Goal: Information Seeking & Learning: Learn about a topic

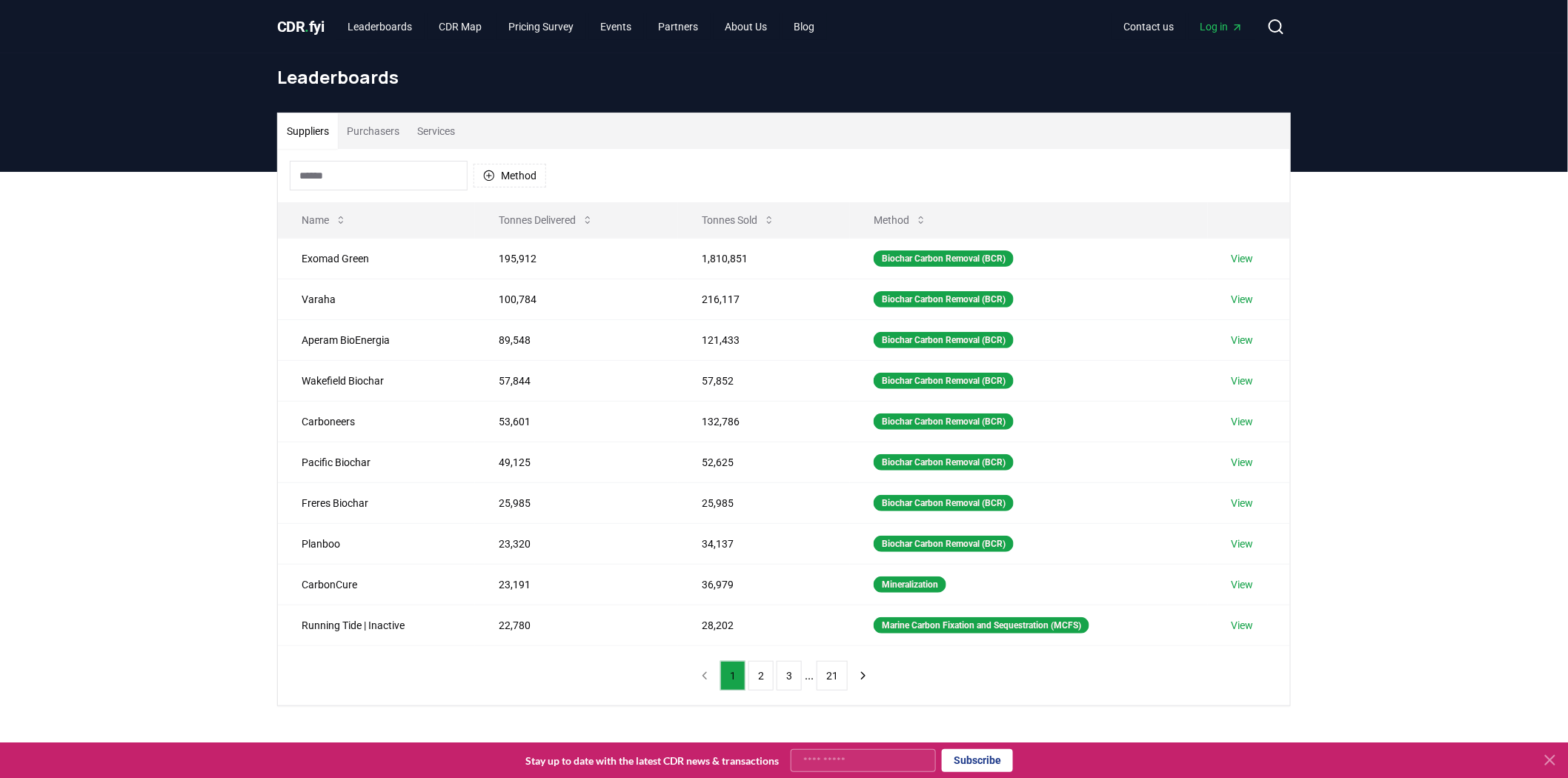
click at [179, 352] on div "Suppliers Purchasers Services Method Name Tonnes Delivered Tonnes Sold Method E…" at bounding box center [784, 469] width 1568 height 594
click at [378, 138] on button "Purchasers" at bounding box center [373, 130] width 70 height 35
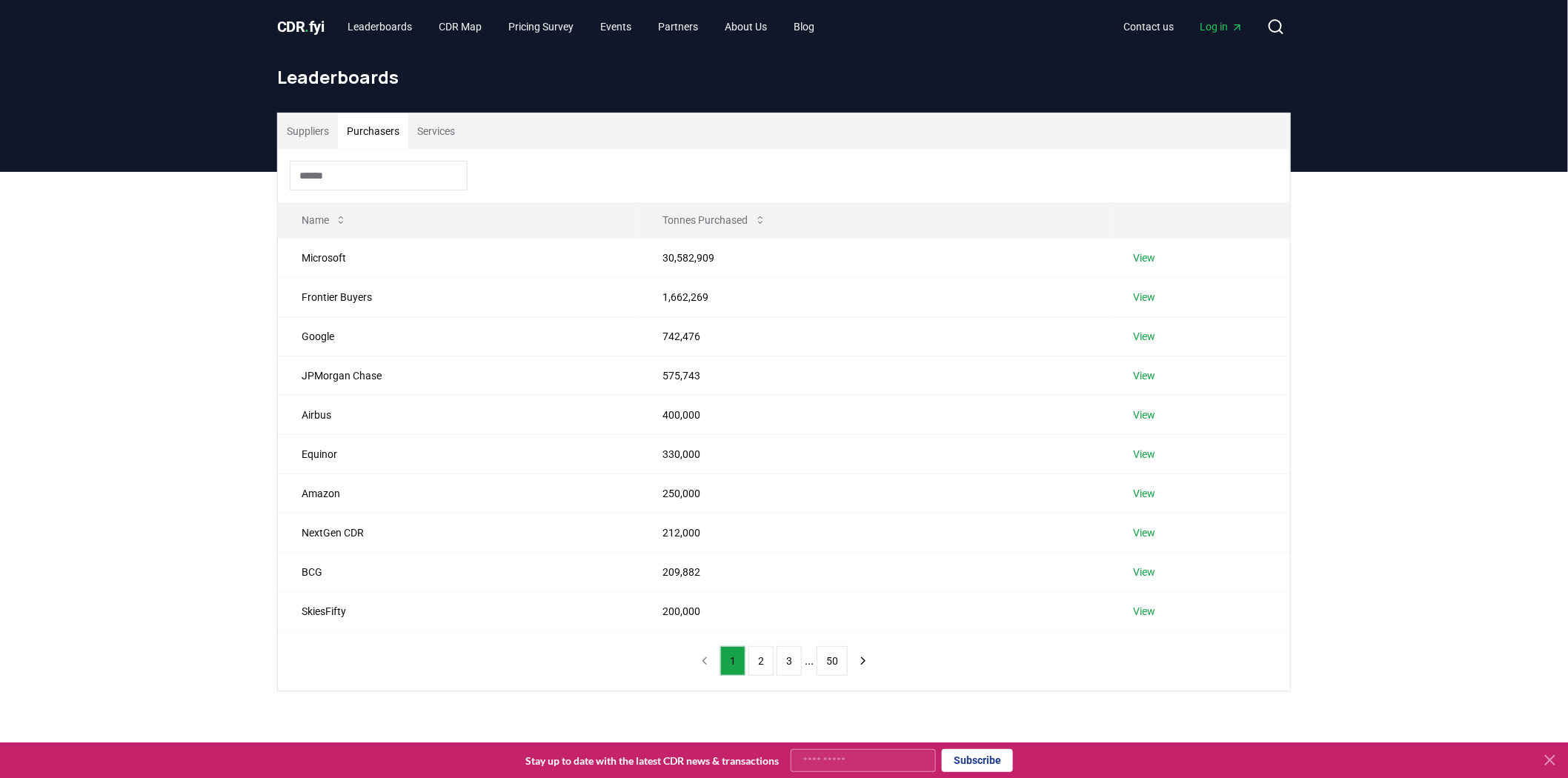
click at [320, 137] on button "Suppliers" at bounding box center [307, 130] width 60 height 35
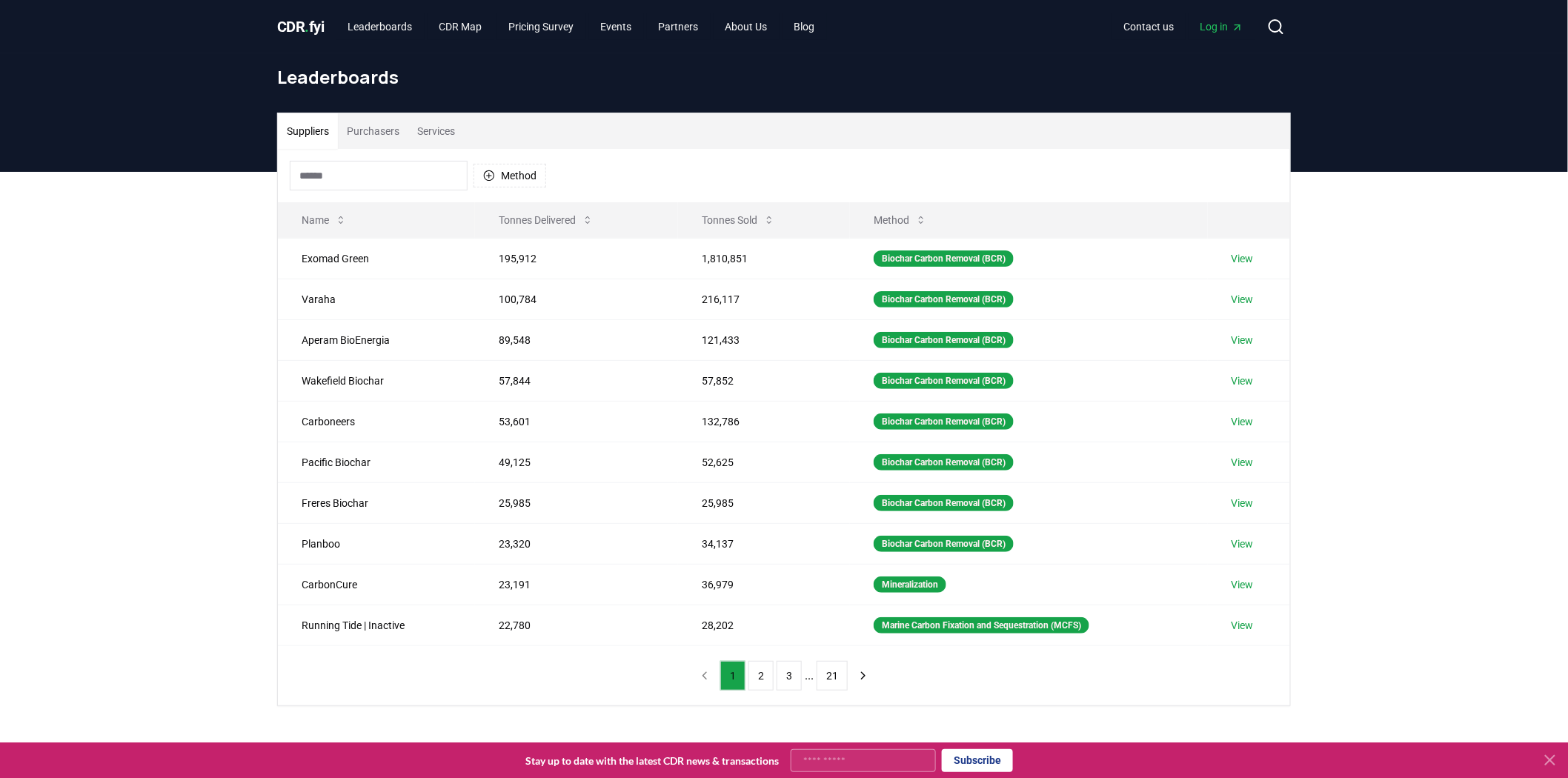
click at [436, 136] on button "Services" at bounding box center [436, 130] width 56 height 35
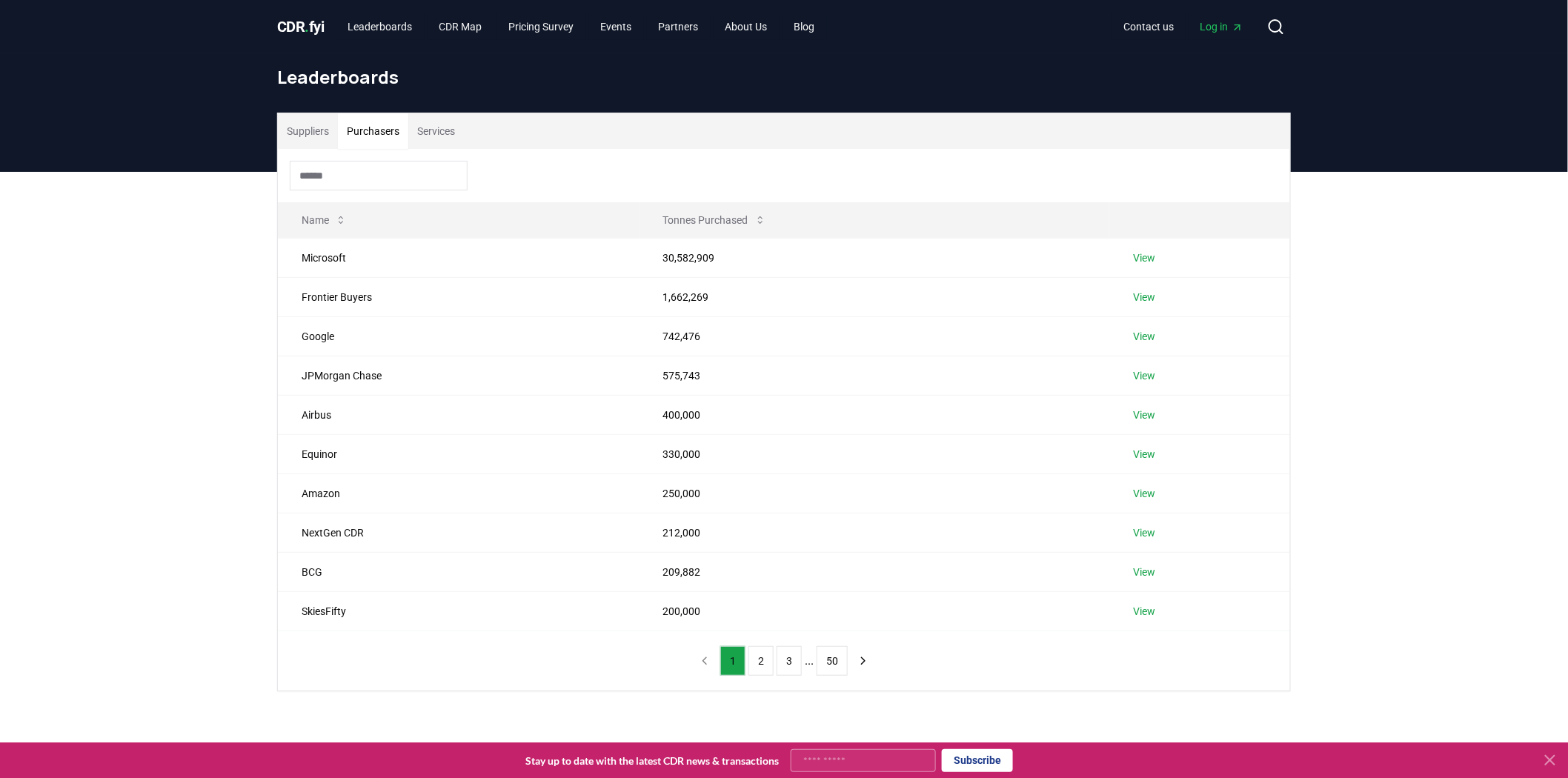
click at [375, 134] on button "Purchasers" at bounding box center [373, 130] width 70 height 35
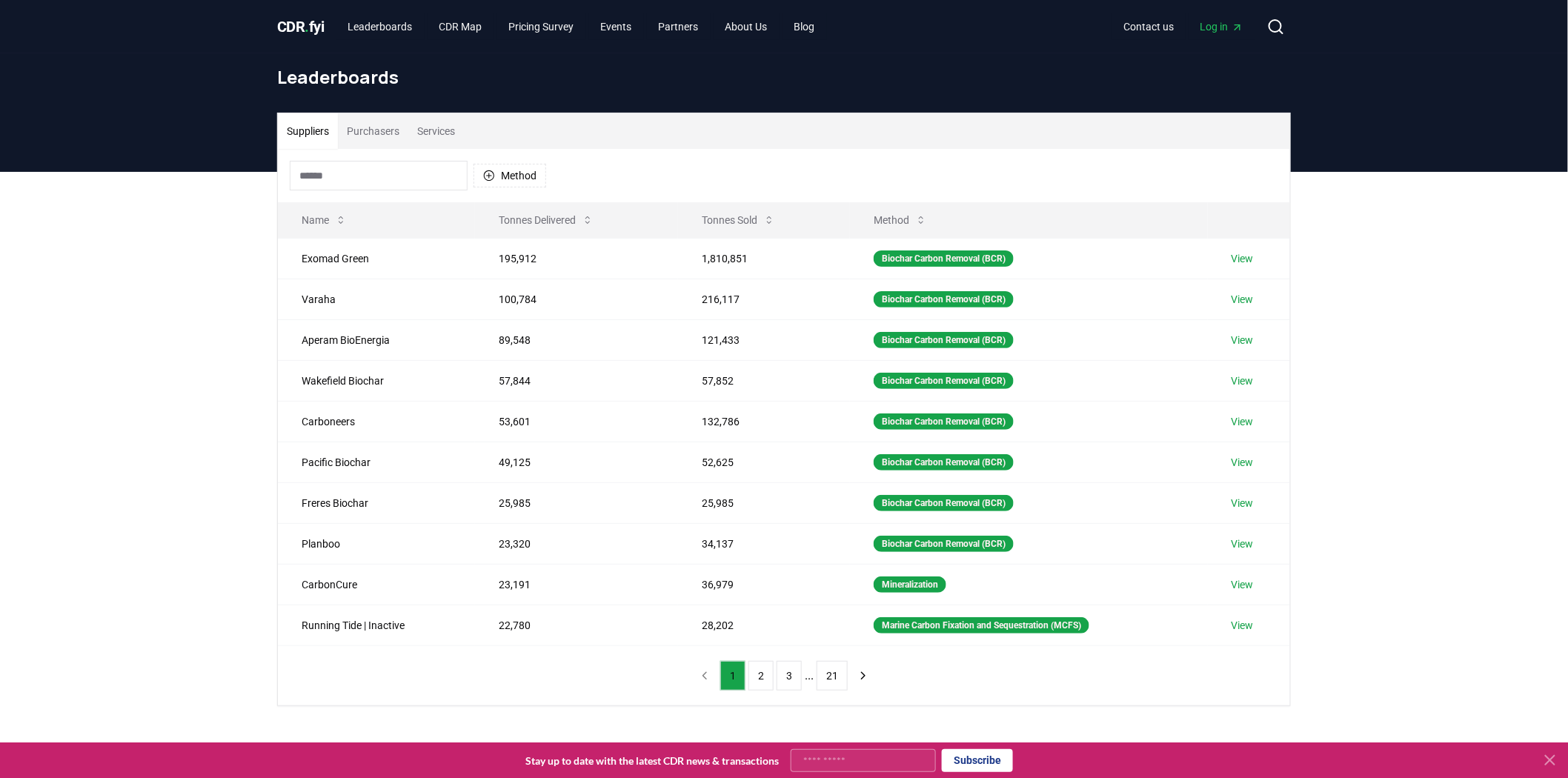
click at [295, 126] on button "Suppliers" at bounding box center [307, 130] width 60 height 35
click at [479, 23] on link "CDR Map" at bounding box center [461, 26] width 66 height 27
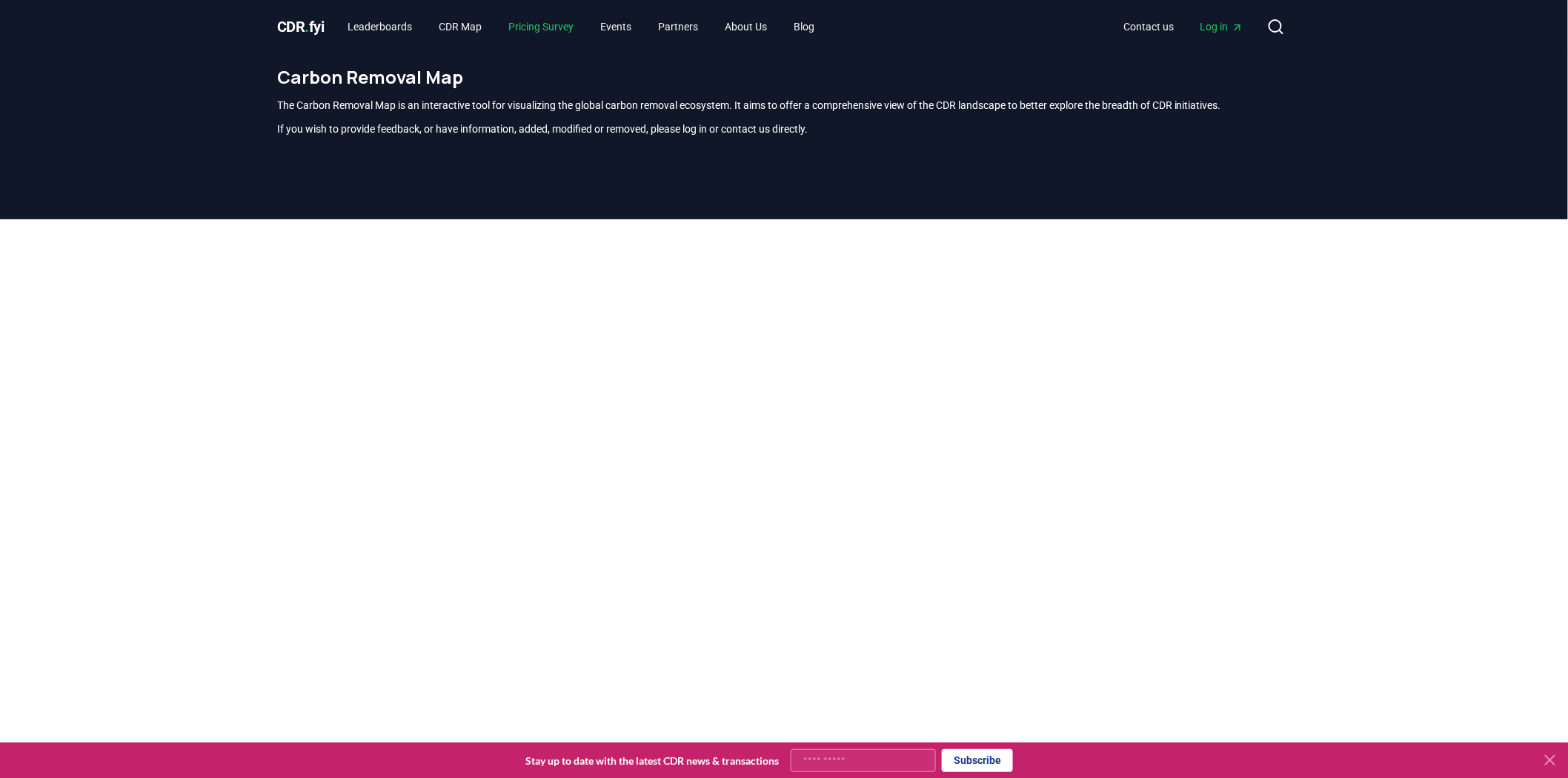
click at [538, 23] on link "Pricing Survey" at bounding box center [542, 26] width 89 height 27
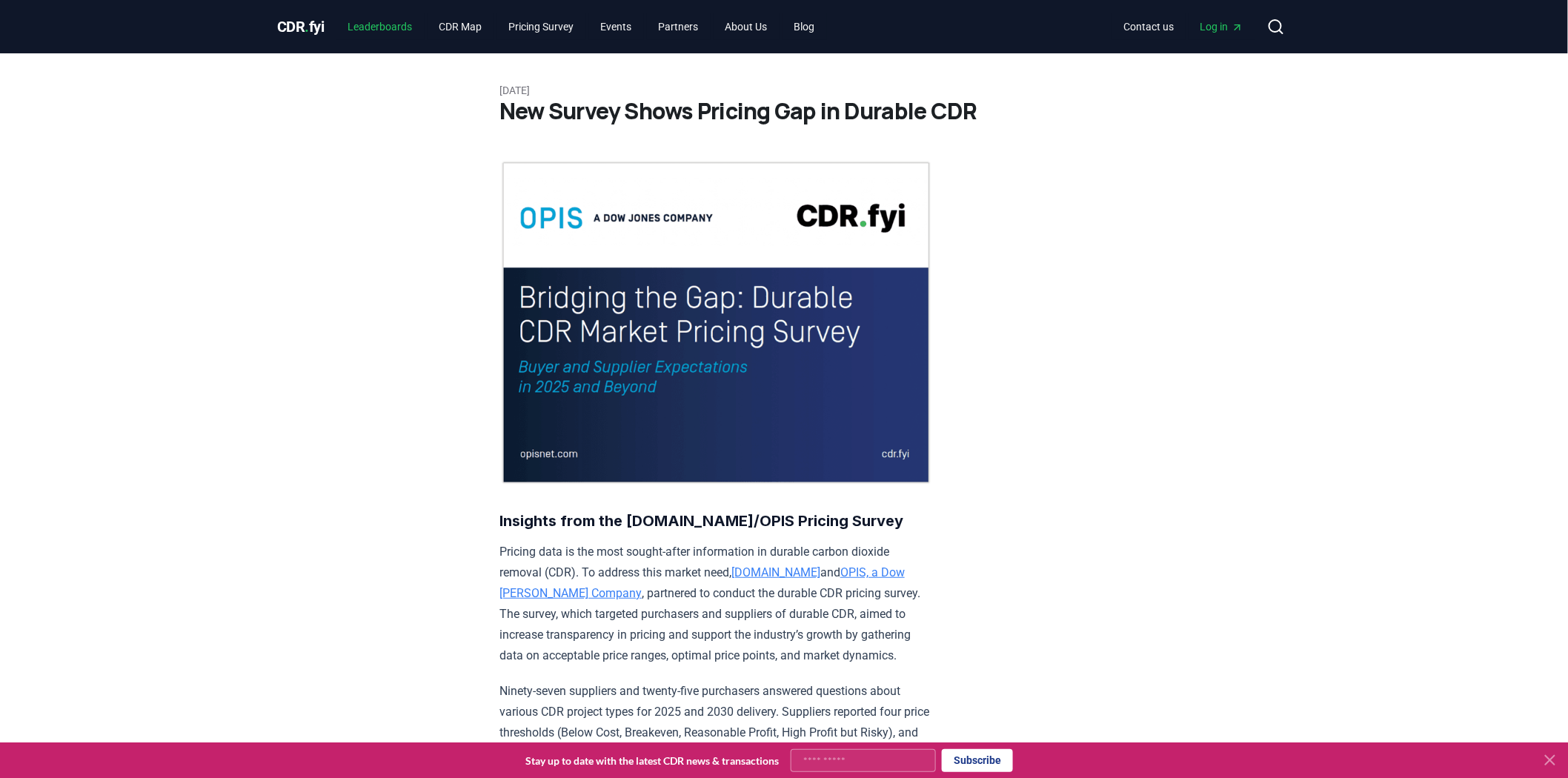
click at [367, 34] on link "Leaderboards" at bounding box center [380, 26] width 89 height 27
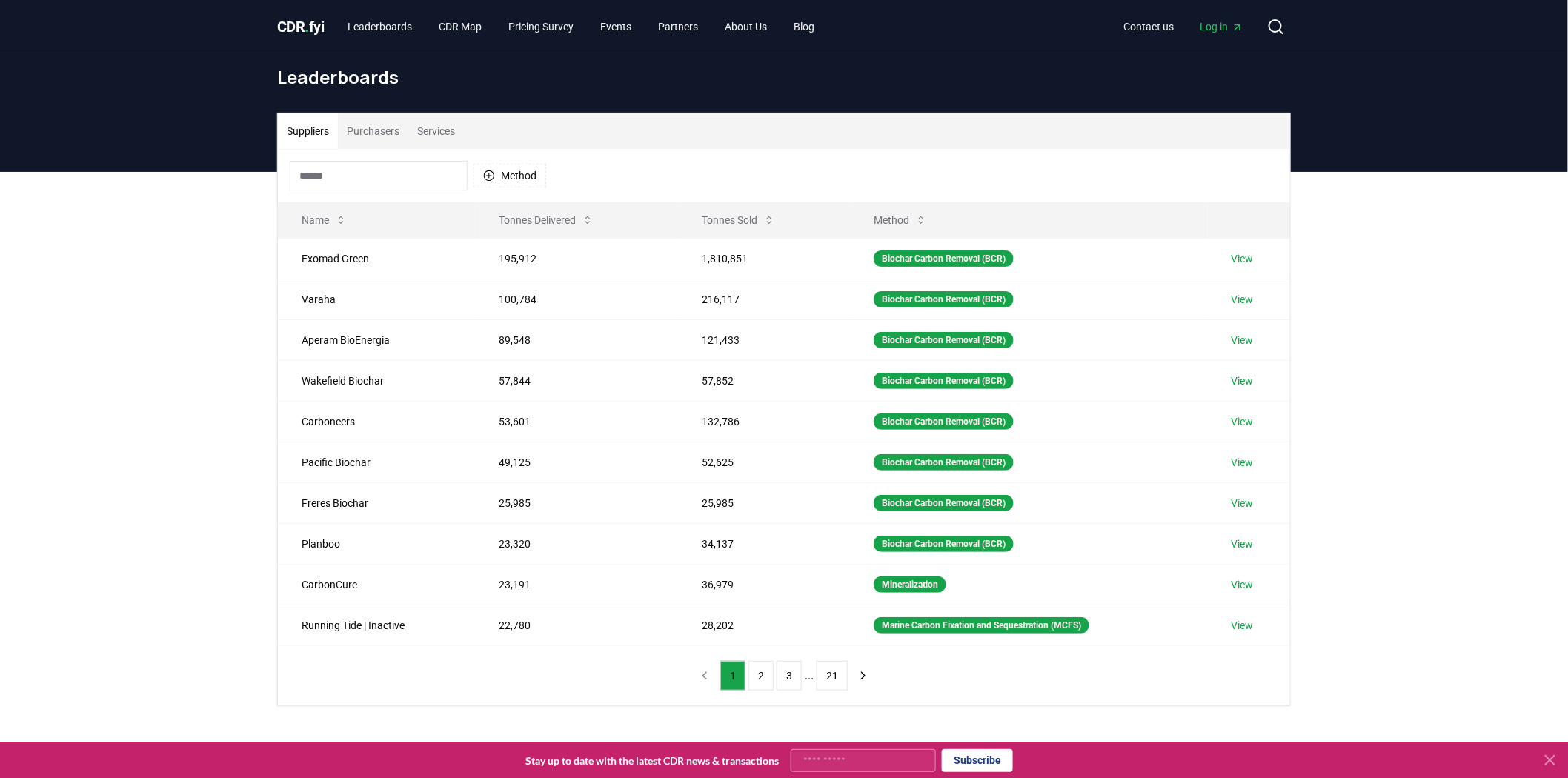
click at [373, 134] on button "Purchasers" at bounding box center [373, 130] width 70 height 35
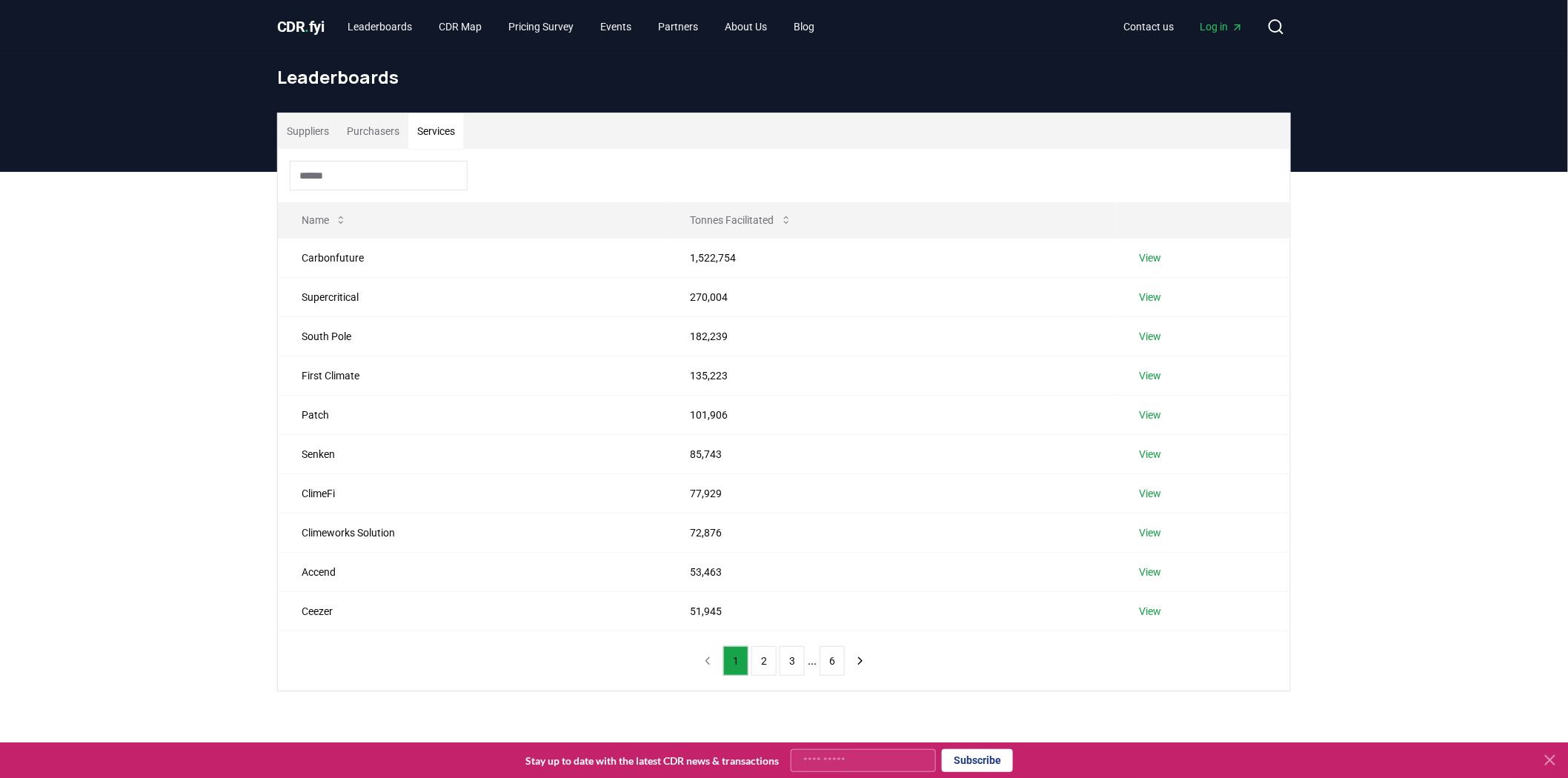
click at [455, 134] on button "Services" at bounding box center [436, 130] width 56 height 35
click at [393, 123] on button "Purchasers" at bounding box center [373, 130] width 70 height 35
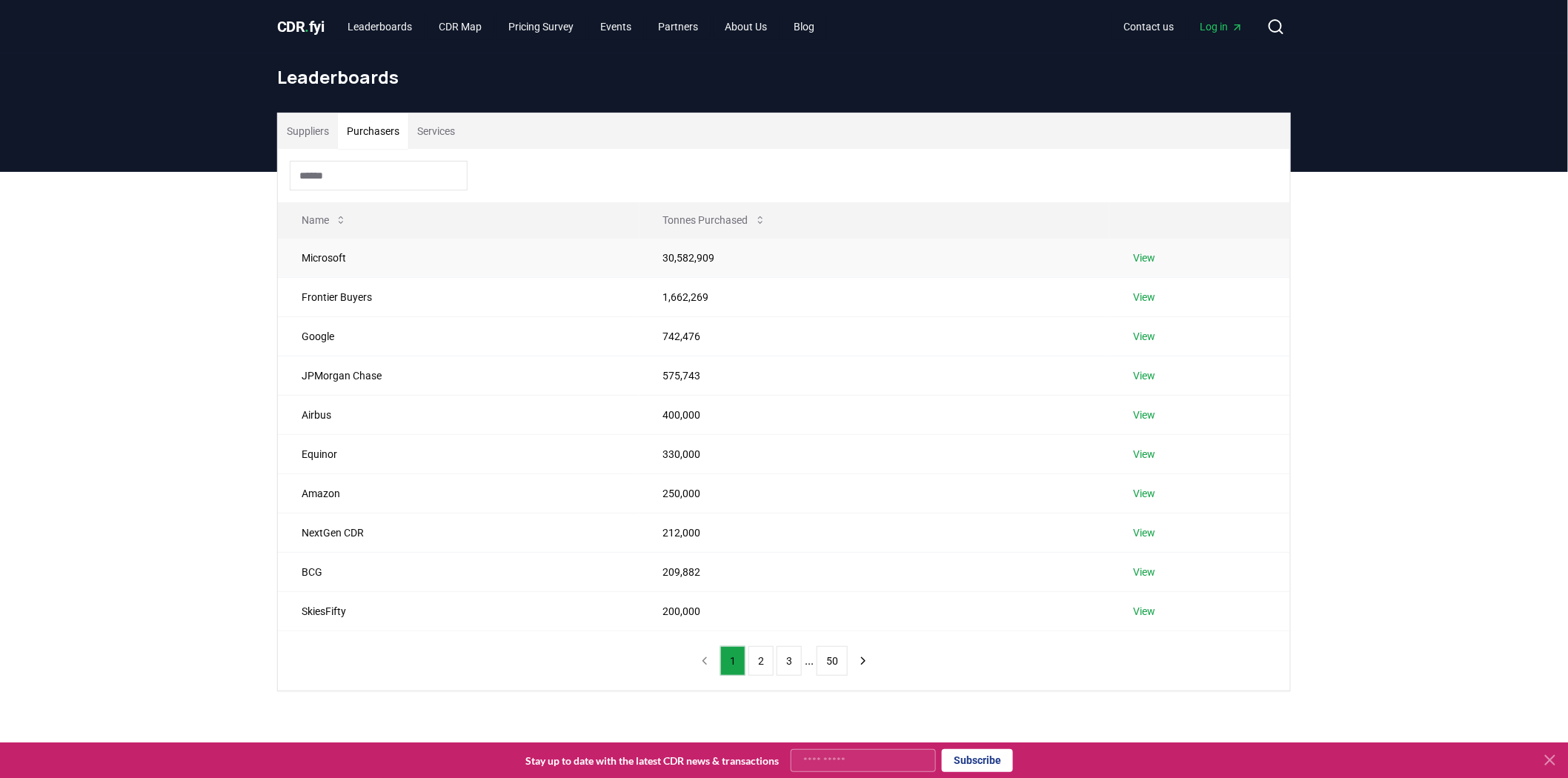
click at [1140, 259] on link "View" at bounding box center [1143, 258] width 22 height 15
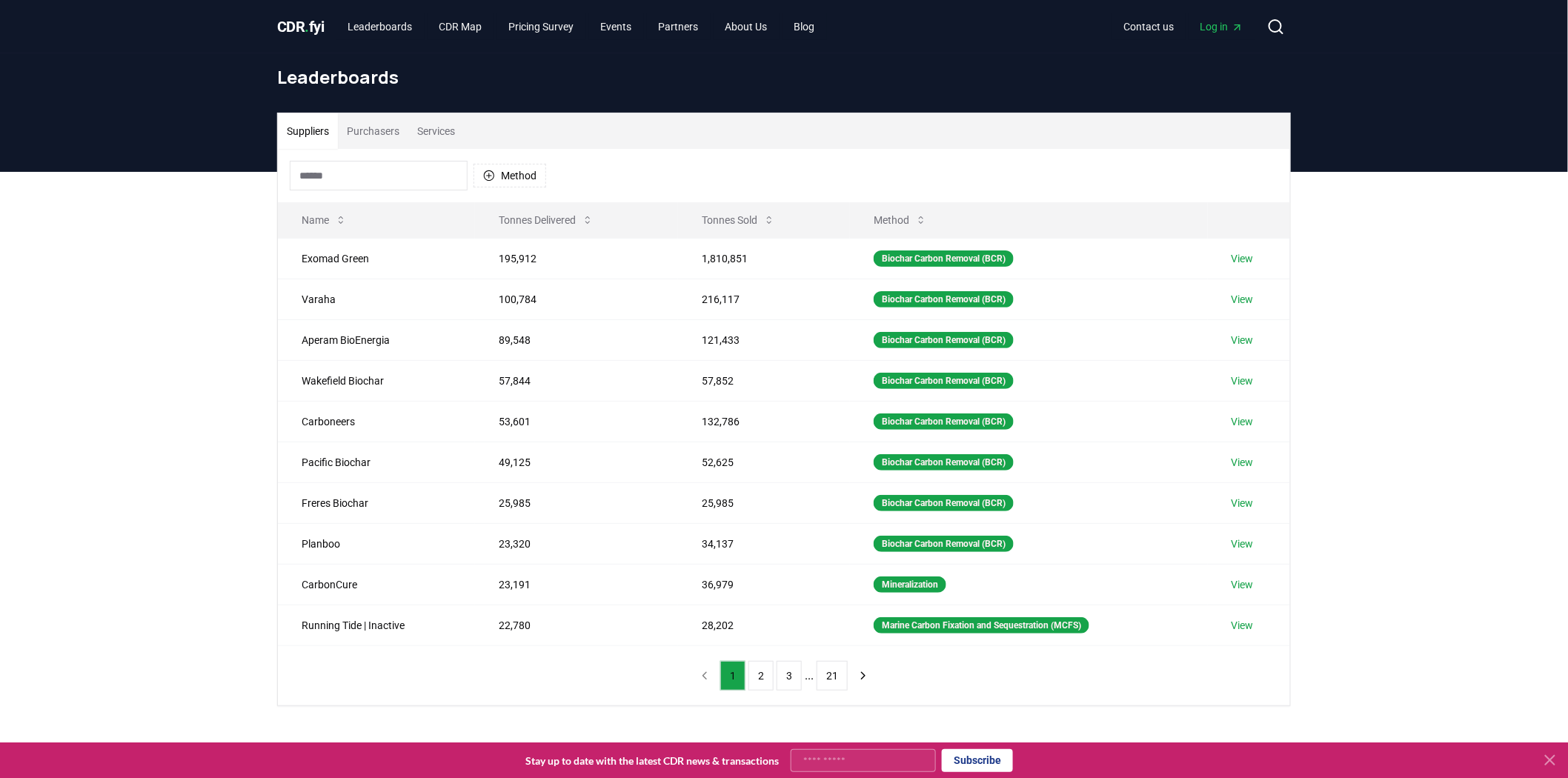
click at [213, 358] on div "Suppliers Purchasers Services Method Name Tonnes Delivered Tonnes Sold Method E…" at bounding box center [784, 469] width 1568 height 594
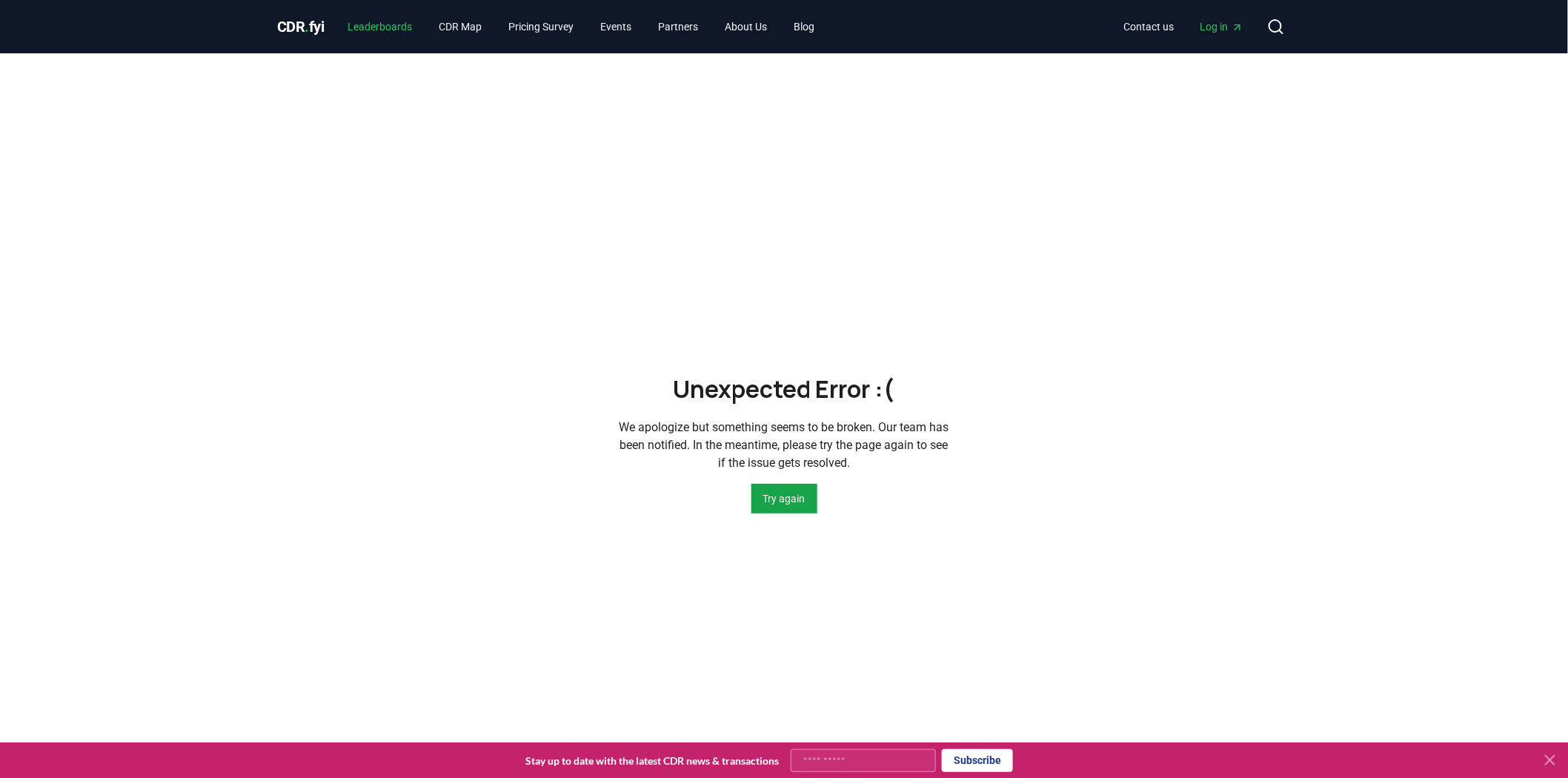
click at [397, 20] on link "Leaderboards" at bounding box center [380, 26] width 89 height 27
click at [469, 34] on link "CDR Map" at bounding box center [461, 26] width 66 height 27
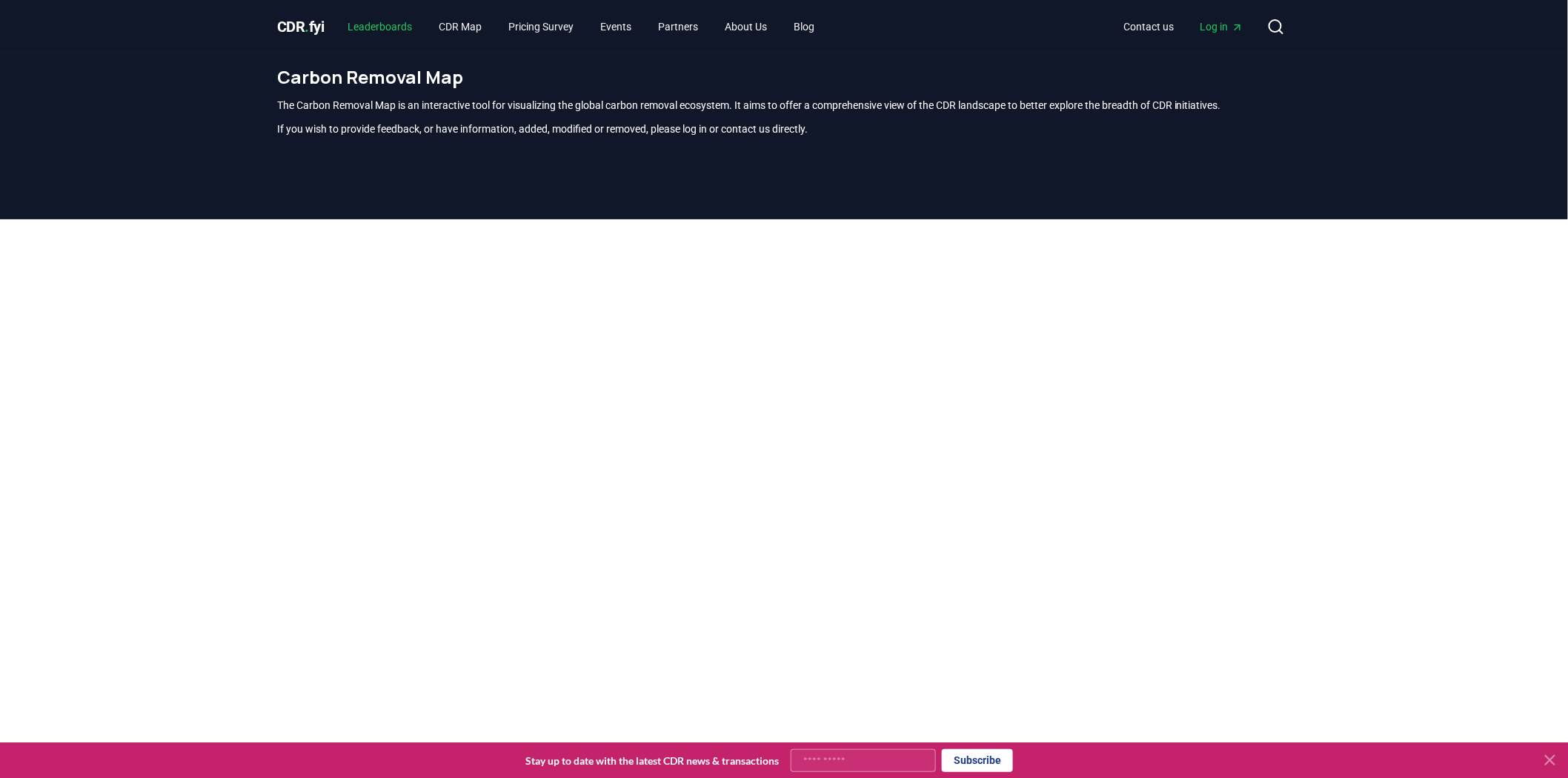
click at [401, 31] on link "Leaderboards" at bounding box center [380, 26] width 89 height 27
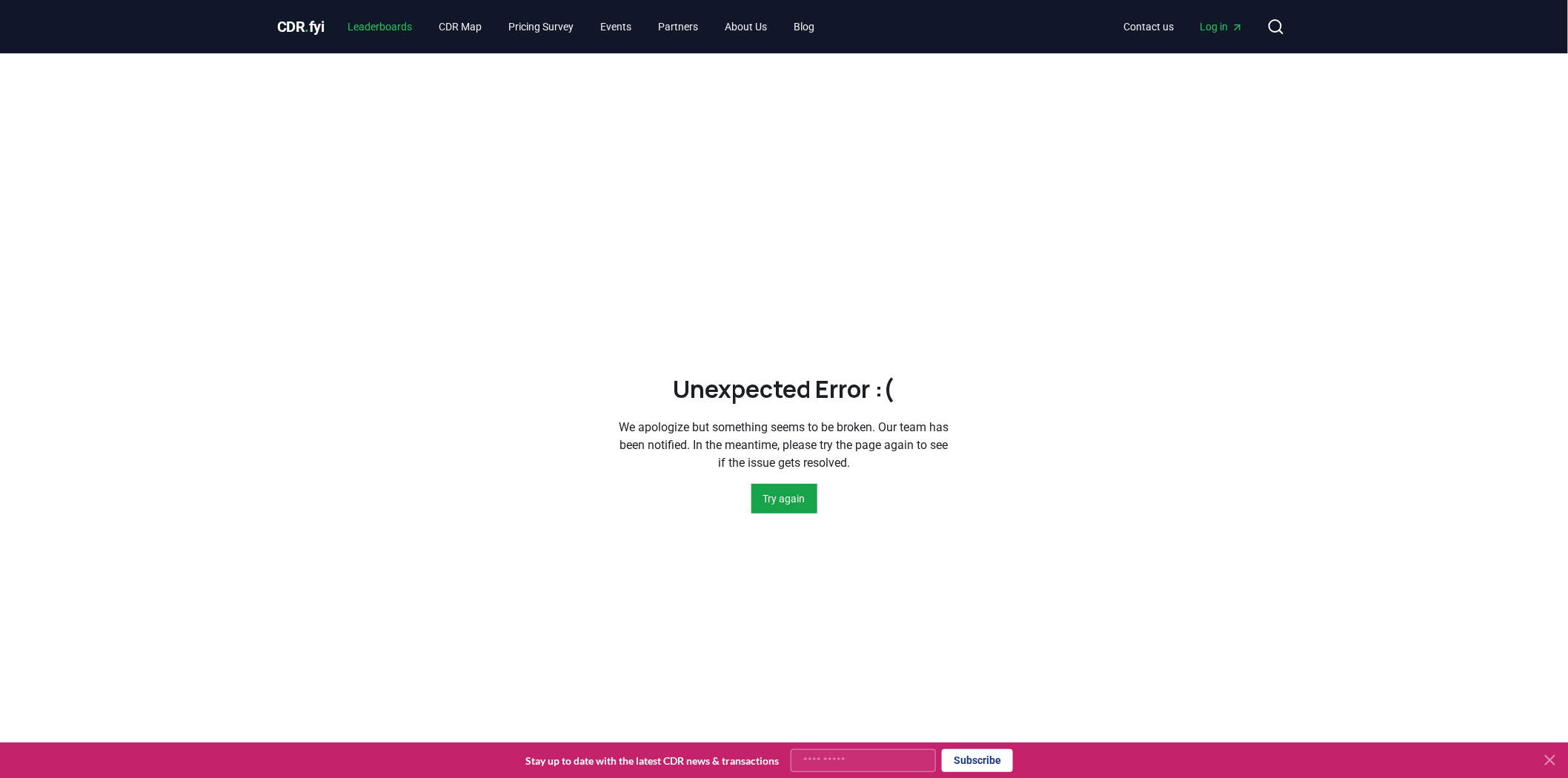
click at [382, 27] on link "Leaderboards" at bounding box center [380, 26] width 89 height 27
click at [452, 210] on div "Unexpected Error :( We apologize but something seems to be broken. Our team has…" at bounding box center [784, 442] width 1038 height 778
click at [409, 34] on link "Leaderboards" at bounding box center [380, 26] width 89 height 27
click at [468, 28] on link "CDR Map" at bounding box center [461, 26] width 66 height 27
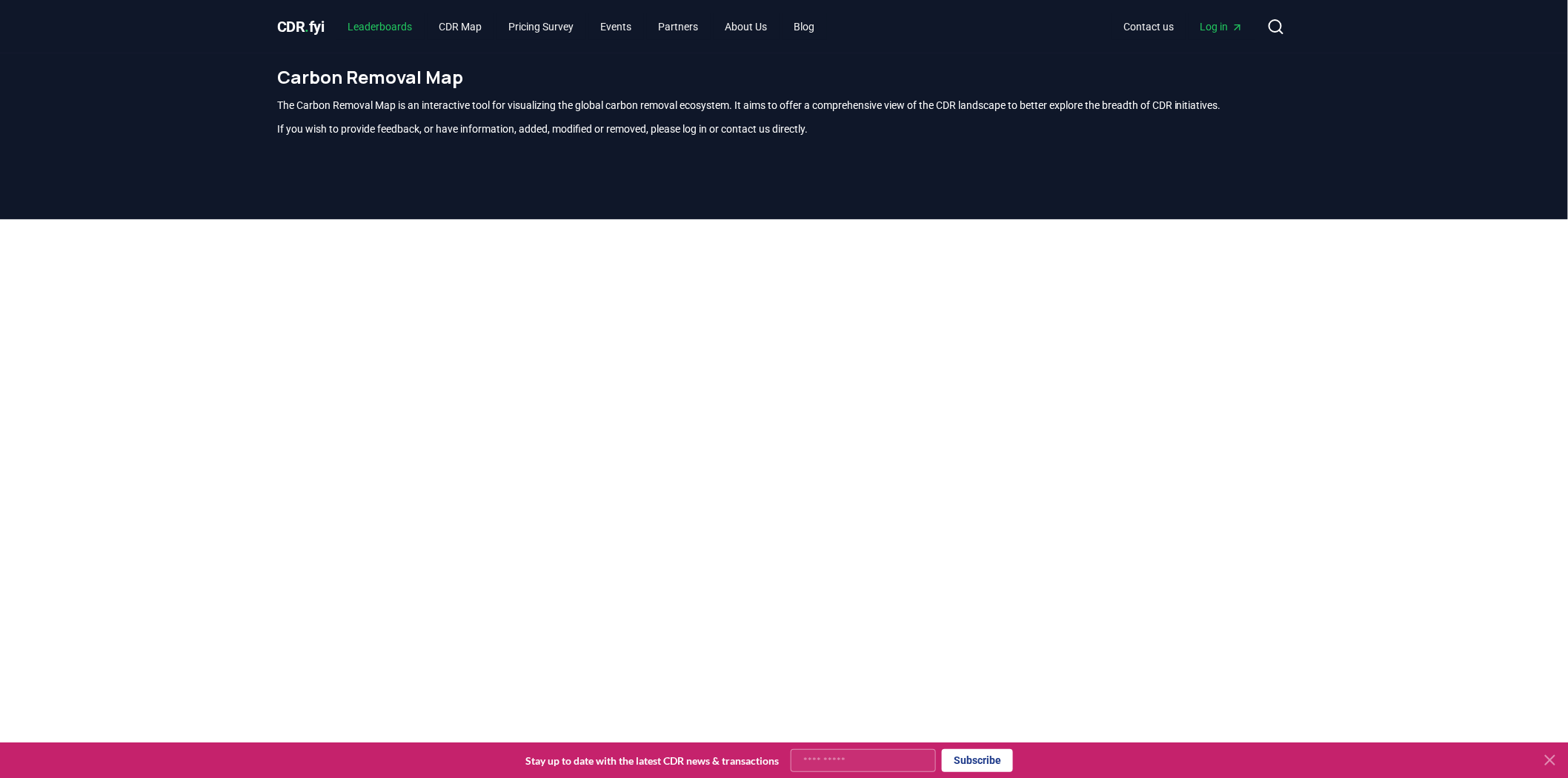
click at [411, 32] on link "Leaderboards" at bounding box center [380, 26] width 89 height 27
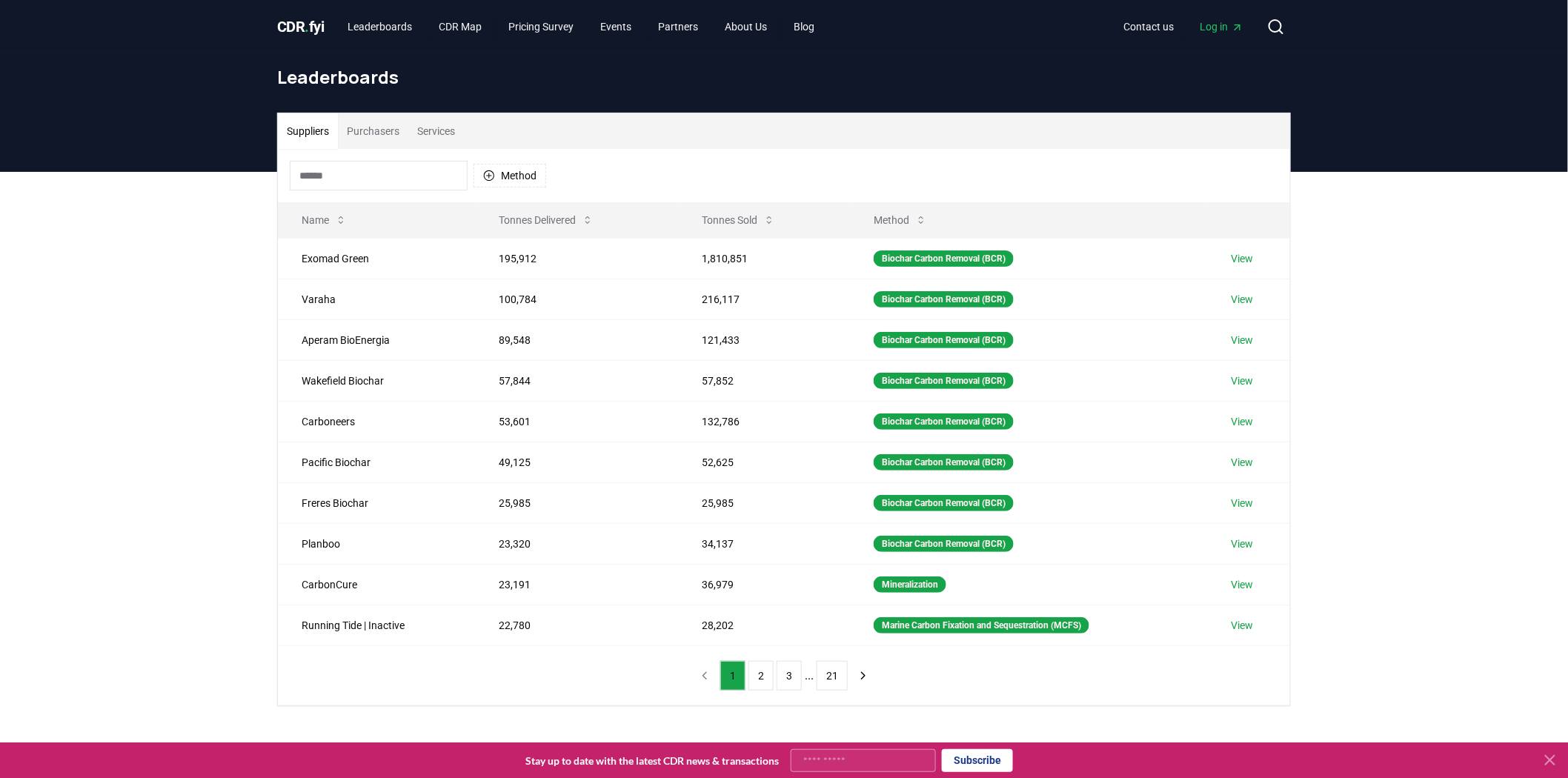
click at [383, 132] on button "Purchasers" at bounding box center [373, 130] width 70 height 35
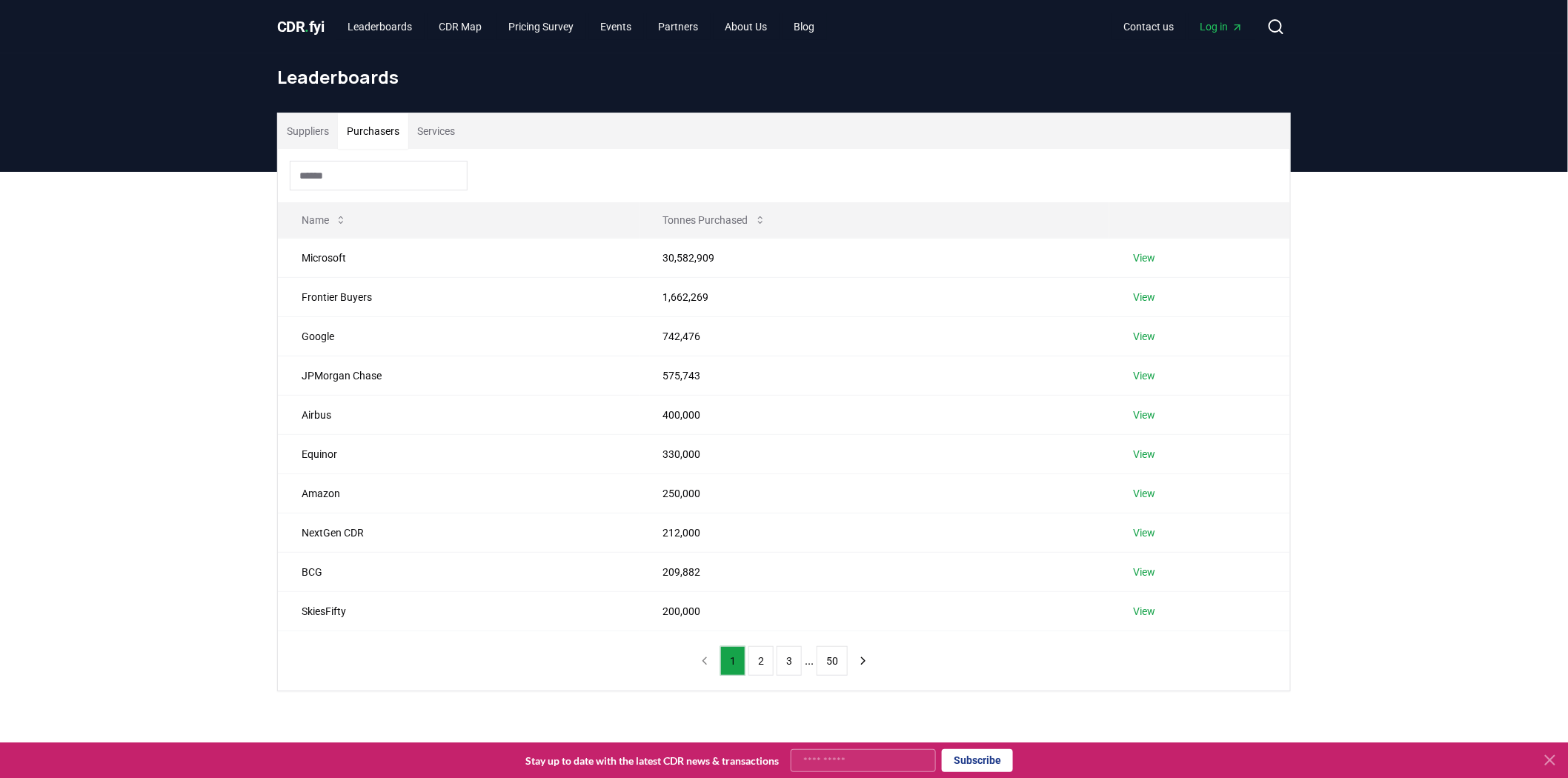
click at [89, 330] on div "Suppliers Purchasers Services Name Tonnes Purchased Microsoft 30,582,909 View F…" at bounding box center [784, 462] width 1568 height 579
click at [792, 578] on td "209,882" at bounding box center [875, 572] width 470 height 39
click at [401, 39] on link "Leaderboards" at bounding box center [380, 26] width 89 height 27
click at [465, 23] on link "CDR Map" at bounding box center [461, 26] width 66 height 27
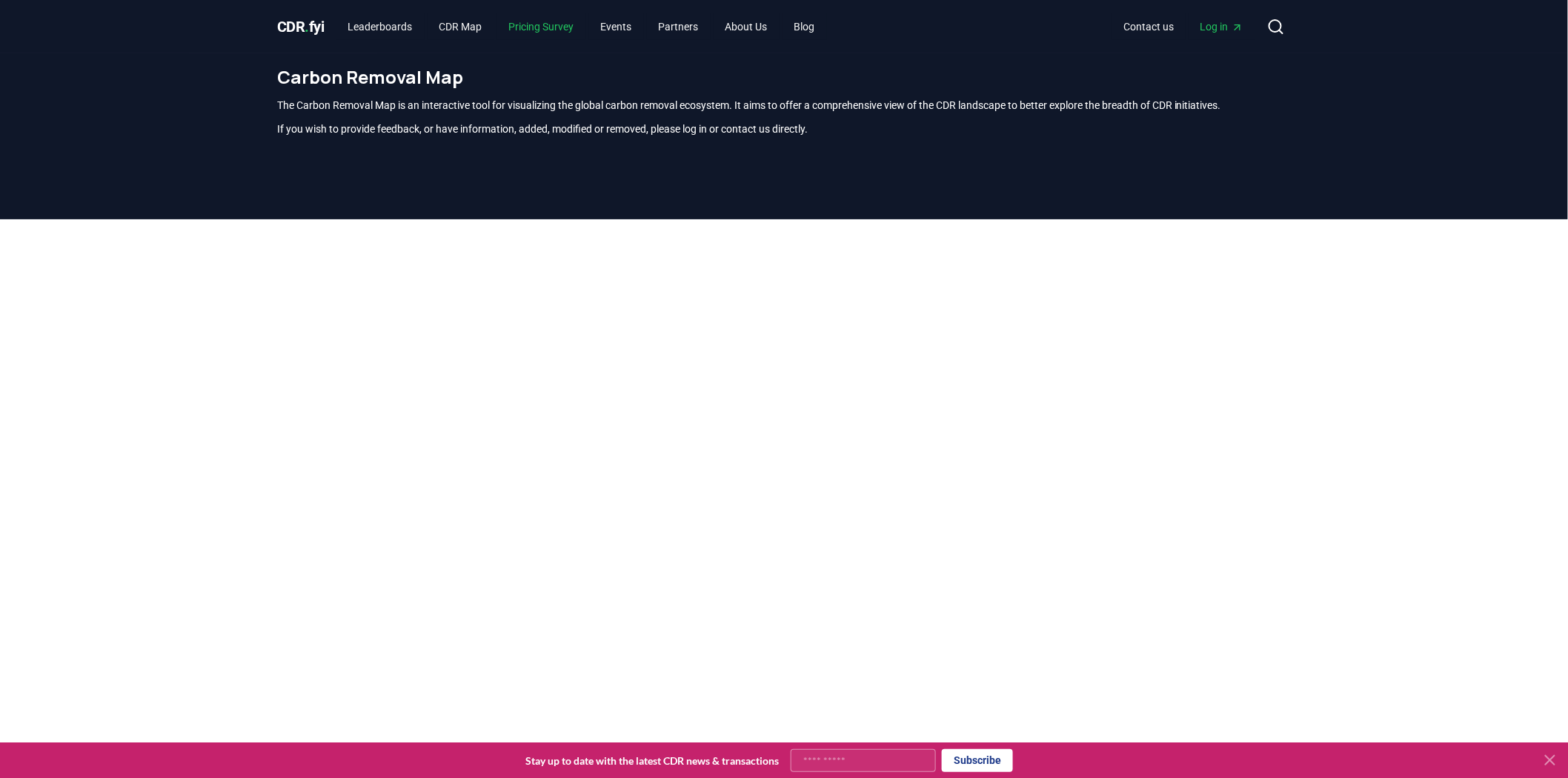
click at [576, 24] on link "Pricing Survey" at bounding box center [542, 26] width 89 height 27
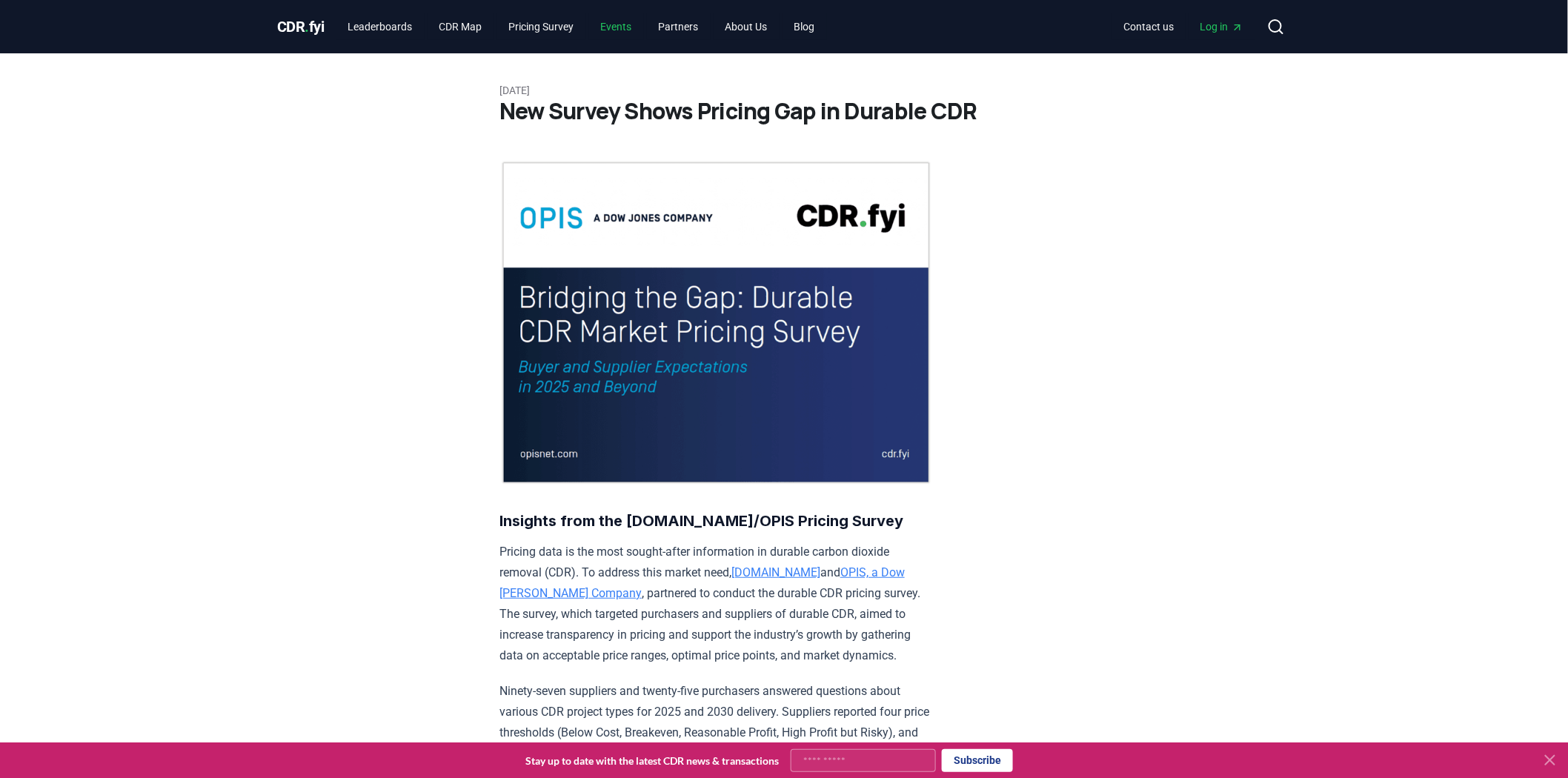
click at [618, 34] on link "Events" at bounding box center [616, 26] width 55 height 27
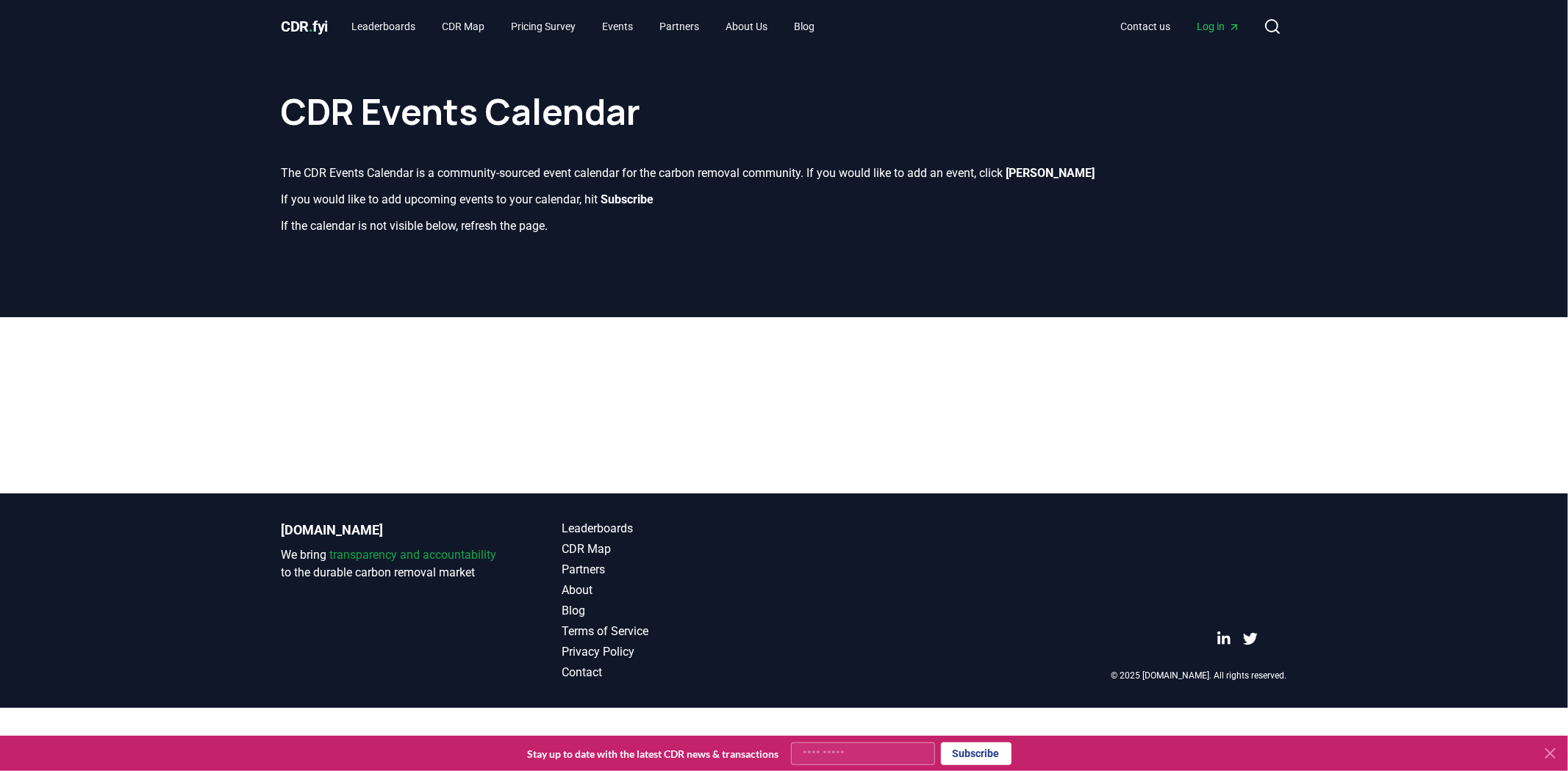
click at [315, 31] on span "CDR . fyi" at bounding box center [305, 27] width 47 height 18
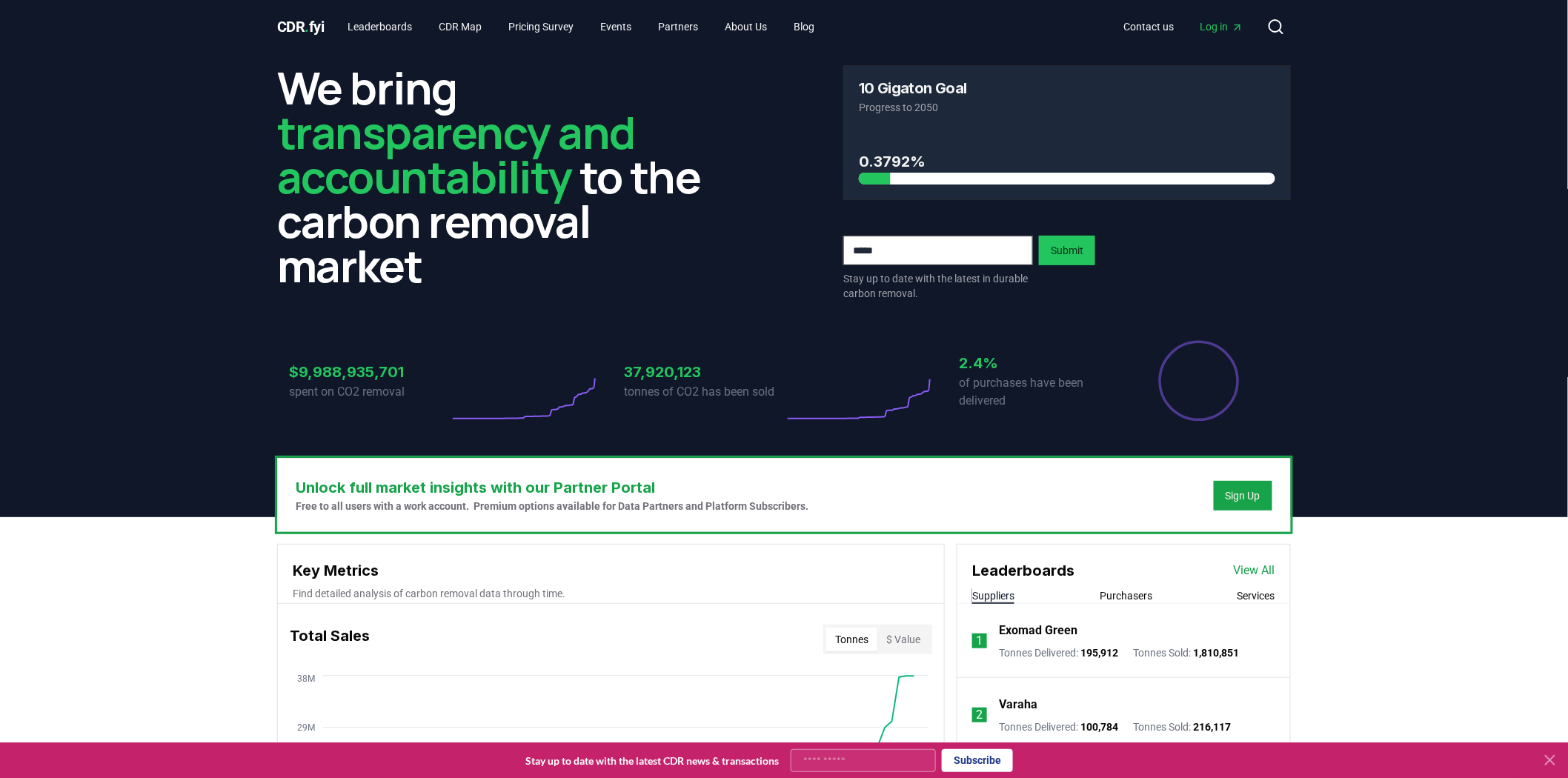
scroll to position [320, 0]
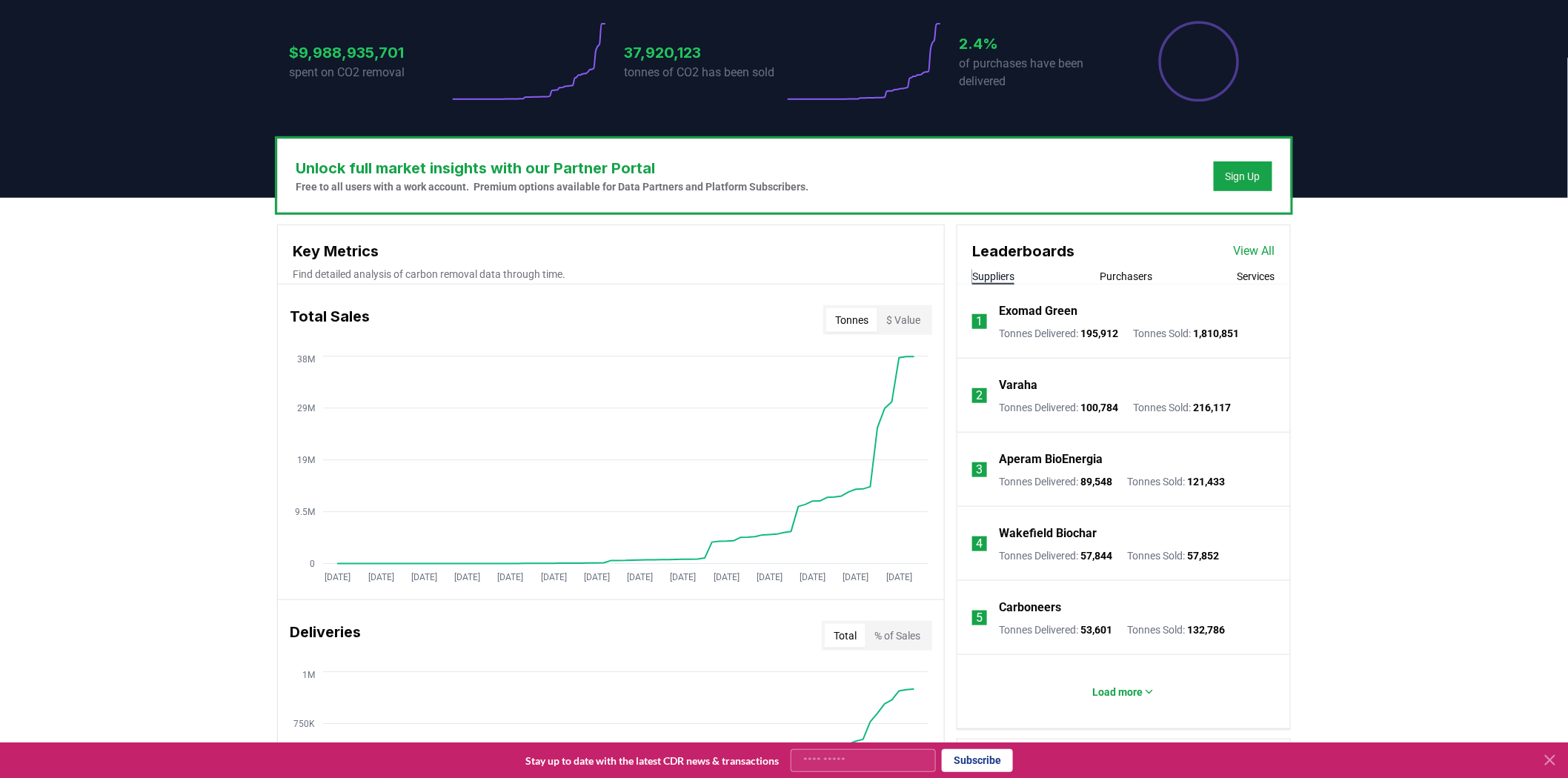
click at [216, 394] on div "Unlock full market insights with our Partner Portal Free to all users with a wo…" at bounding box center [784, 783] width 1568 height 1172
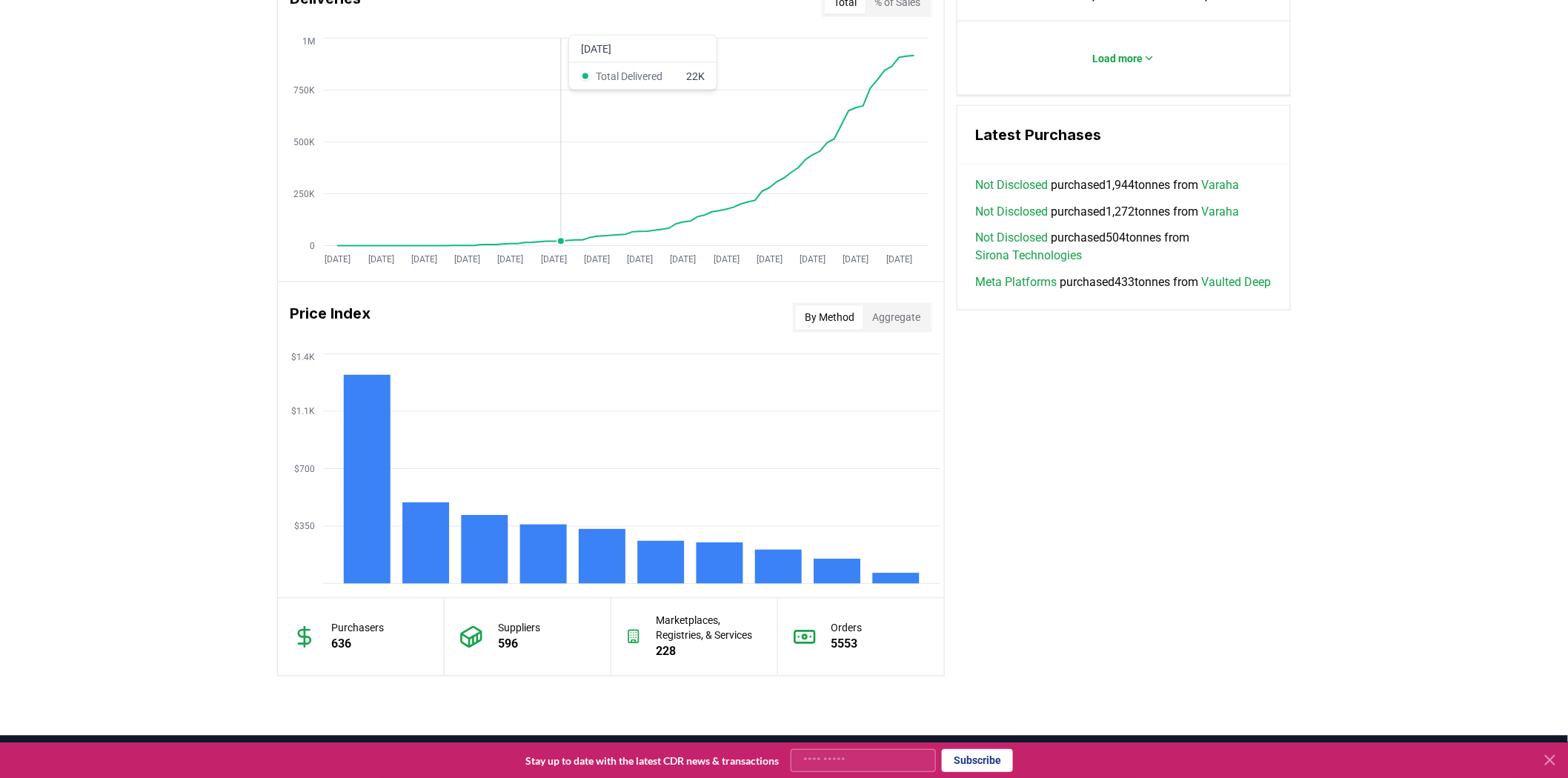
scroll to position [953, 0]
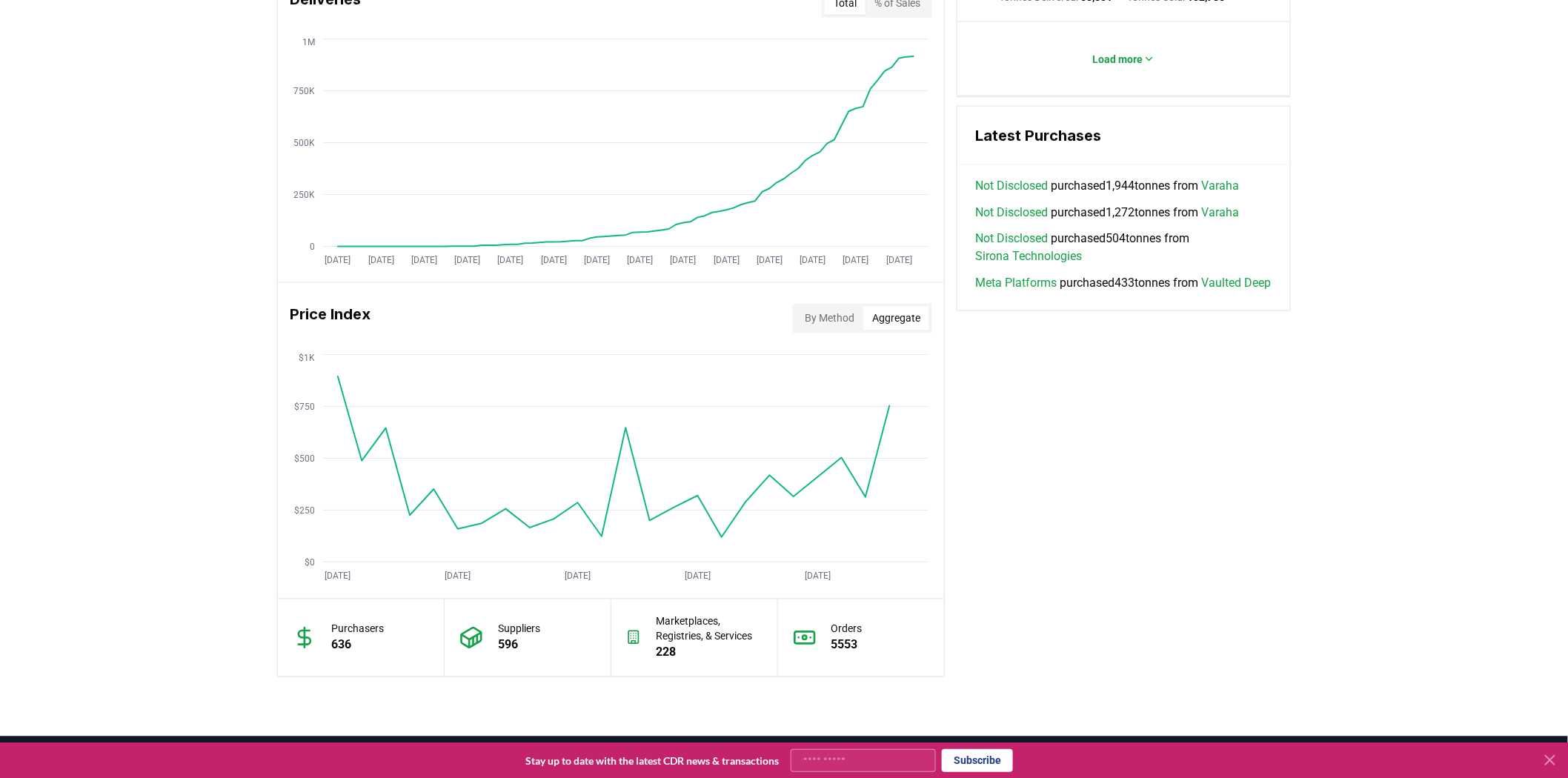
click at [891, 307] on button "Aggregate" at bounding box center [896, 318] width 66 height 24
click at [847, 317] on button "By Method" at bounding box center [829, 318] width 67 height 24
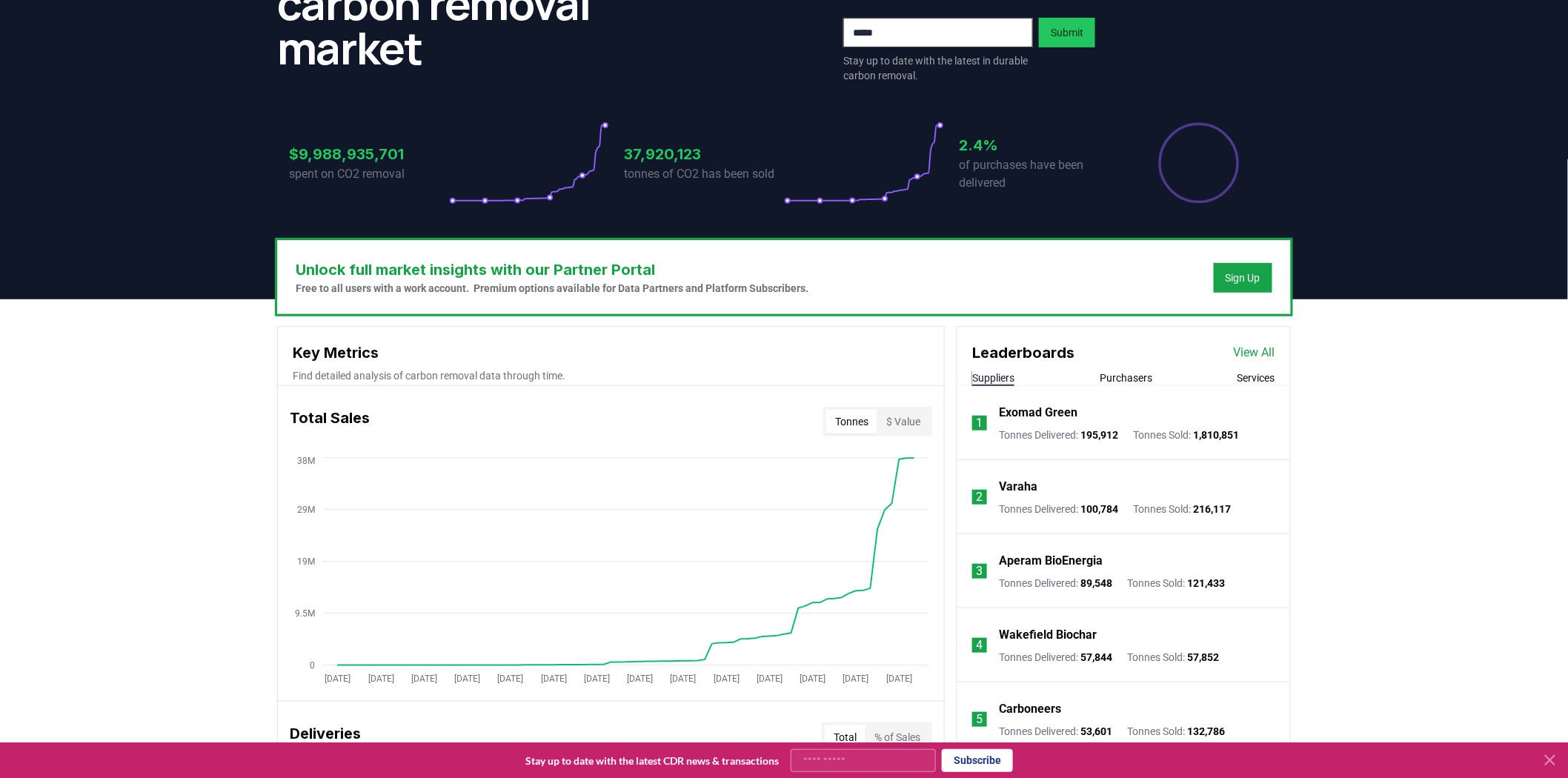
scroll to position [0, 0]
